Goal: Find specific page/section: Find specific page/section

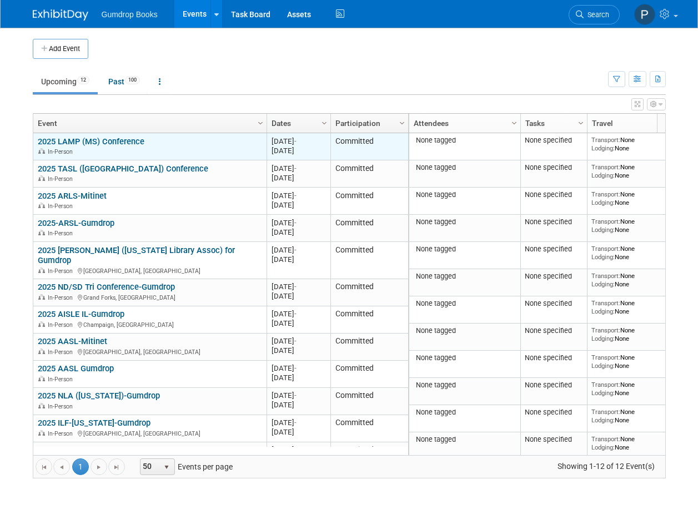
click at [208, 152] on div "In-Person" at bounding box center [150, 151] width 224 height 9
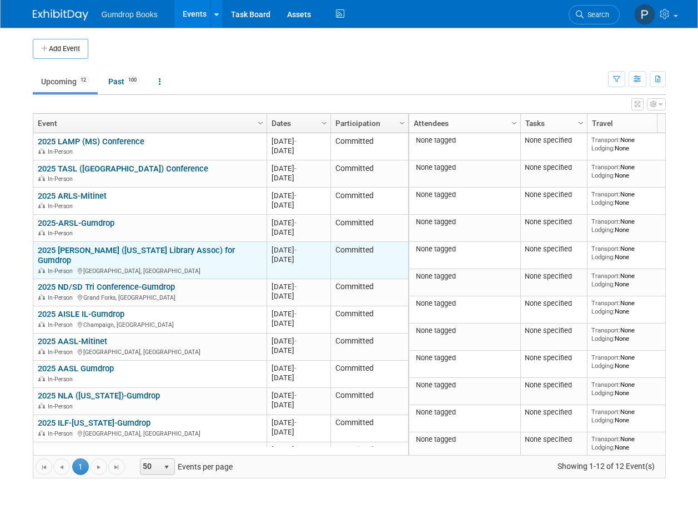
click at [238, 266] on div "In-Person Sioux City, IA" at bounding box center [150, 270] width 224 height 9
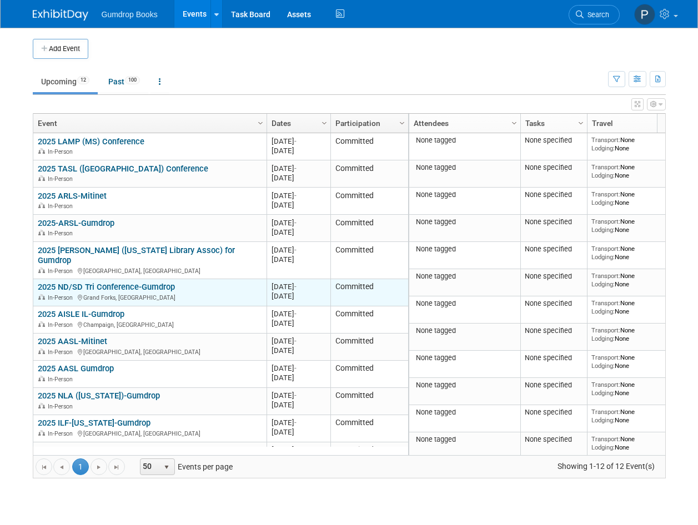
click at [241, 293] on div "In-Person Grand Forks, ND" at bounding box center [150, 297] width 224 height 9
click at [242, 282] on div "2025 ND/SD Tri Conference-Gumdrop In-Person Grand Forks, ND" at bounding box center [150, 291] width 224 height 19
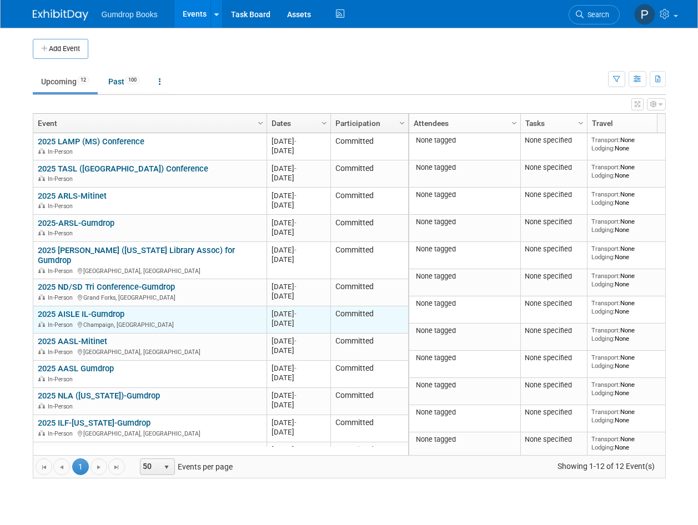
click at [242, 309] on div "2025 AISLE IL-Gumdrop In-Person Champaign, IL" at bounding box center [150, 318] width 224 height 19
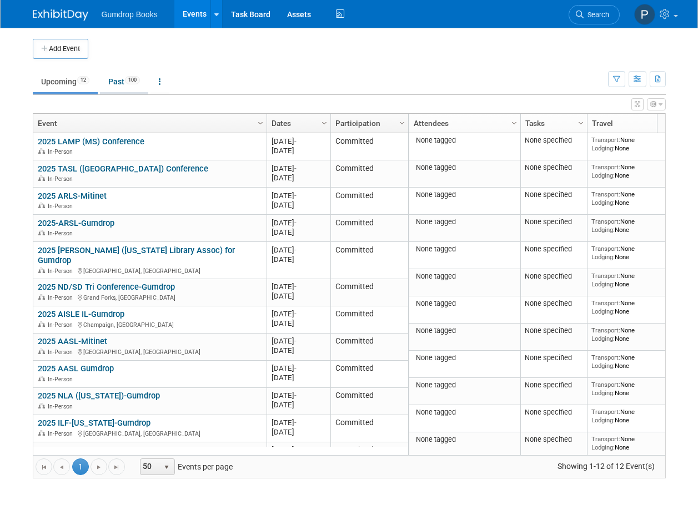
click at [120, 82] on link "Past 100" at bounding box center [124, 81] width 48 height 21
click at [449, 62] on td "Upcoming 12 Past 100 All Events 112 Past and Upcoming Grouped Annually Events g…" at bounding box center [320, 77] width 575 height 36
